Goal: Information Seeking & Learning: Check status

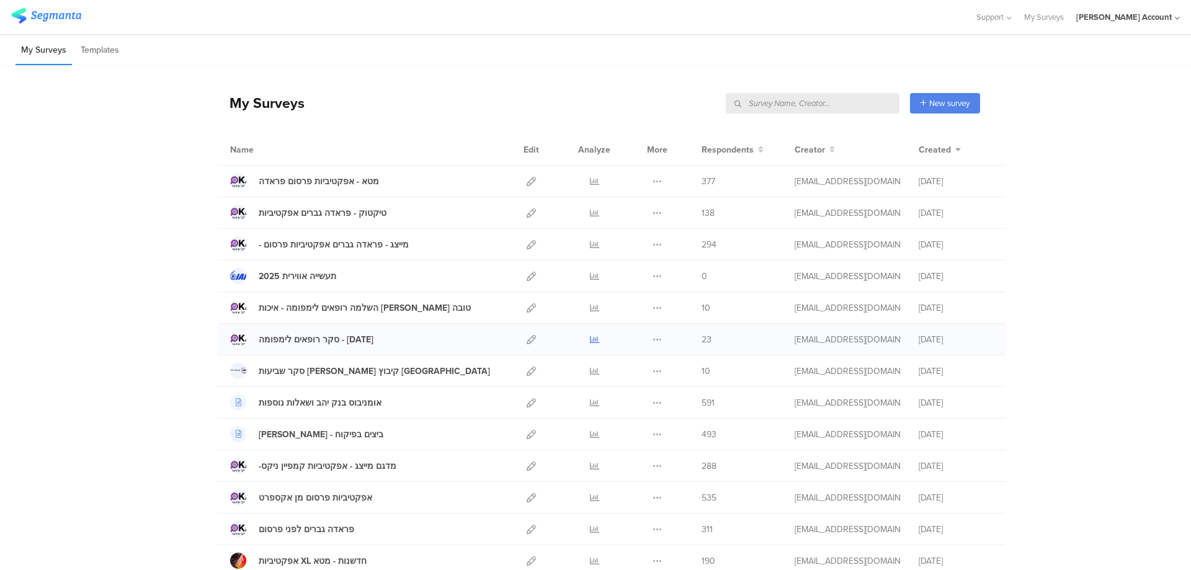
click at [590, 334] on link at bounding box center [594, 339] width 9 height 31
